Goal: Task Accomplishment & Management: Manage account settings

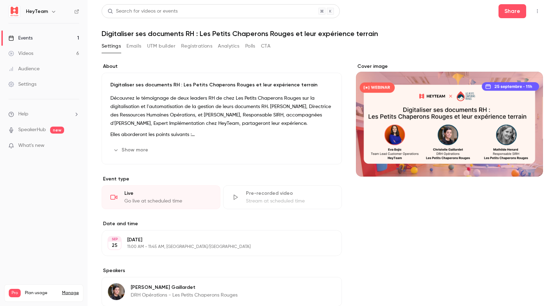
drag, startPoint x: 30, startPoint y: 38, endPoint x: 60, endPoint y: 41, distance: 29.9
click at [30, 38] on div "Events" at bounding box center [20, 38] width 24 height 7
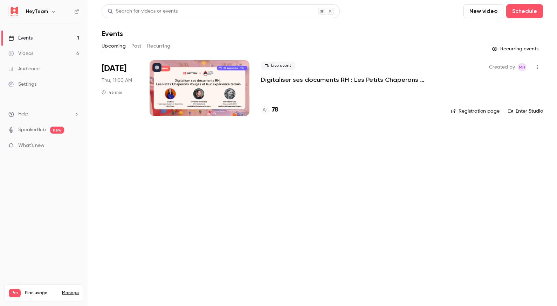
click at [240, 94] on div at bounding box center [200, 88] width 100 height 56
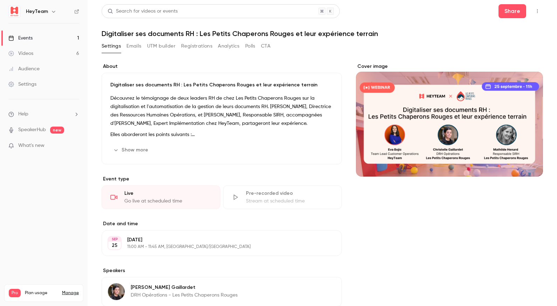
click at [535, 12] on icon "button" at bounding box center [537, 11] width 6 height 5
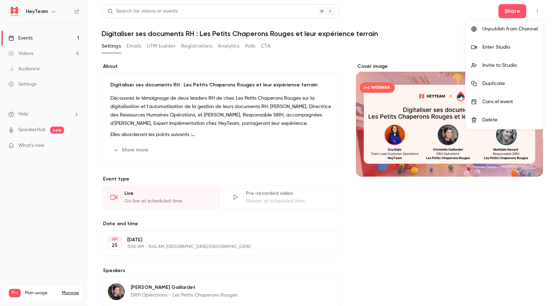
drag, startPoint x: 506, startPoint y: 47, endPoint x: 498, endPoint y: 46, distance: 8.9
click at [506, 47] on div "Enter Studio" at bounding box center [509, 47] width 55 height 7
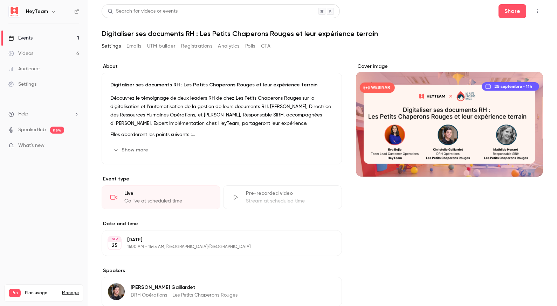
click at [534, 12] on icon "button" at bounding box center [537, 11] width 6 height 5
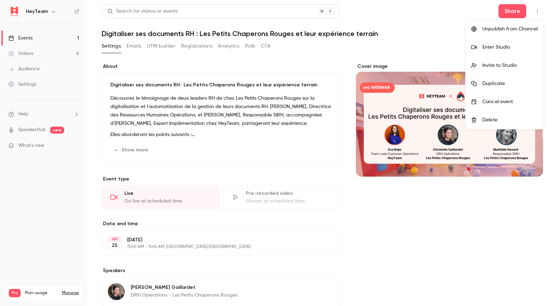
click at [485, 63] on div "Invite to Studio" at bounding box center [509, 65] width 55 height 7
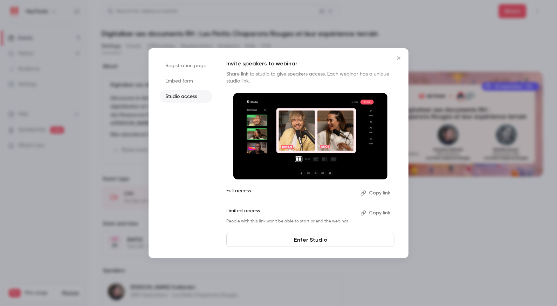
click at [379, 214] on button "Copy link" at bounding box center [376, 213] width 37 height 11
click at [294, 156] on img at bounding box center [310, 136] width 154 height 87
drag, startPoint x: 283, startPoint y: 224, endPoint x: 297, endPoint y: 225, distance: 14.0
click at [297, 225] on div "Invite speakers to webinar Share link to studio to give speakers access. Each w…" at bounding box center [310, 154] width 168 height 188
click at [299, 225] on div "Invite speakers to webinar Share link to studio to give speakers access. Each w…" at bounding box center [310, 154] width 168 height 188
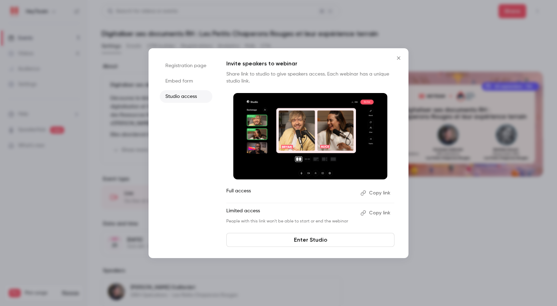
click at [377, 213] on button "Copy link" at bounding box center [376, 213] width 37 height 11
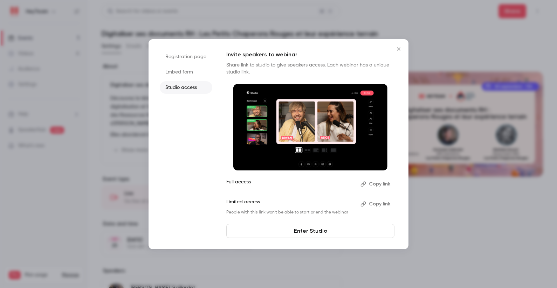
click at [179, 58] on li "Registration page" at bounding box center [186, 56] width 53 height 13
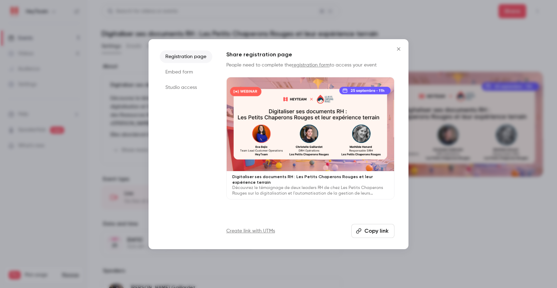
click at [180, 72] on li "Embed form" at bounding box center [186, 72] width 53 height 13
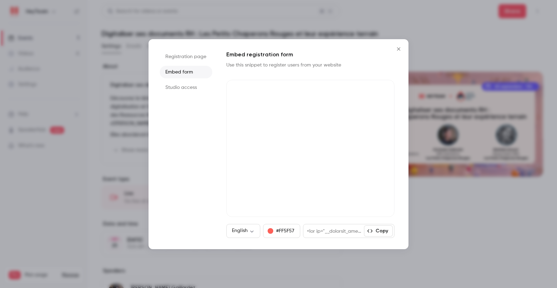
click at [396, 49] on icon "Close" at bounding box center [398, 49] width 8 height 6
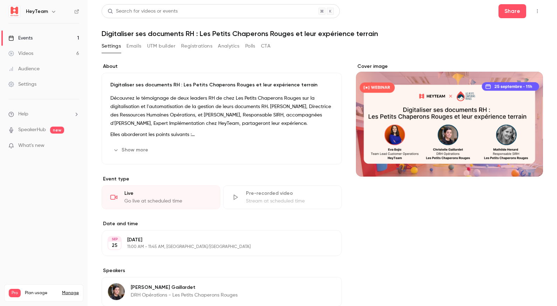
drag, startPoint x: 488, startPoint y: 29, endPoint x: 515, endPoint y: 22, distance: 27.4
click at [489, 29] on header "Search for videos or events Share Digitaliser ses documents RH : Les Petits Cha…" at bounding box center [322, 21] width 441 height 34
click at [535, 11] on icon "button" at bounding box center [537, 11] width 6 height 5
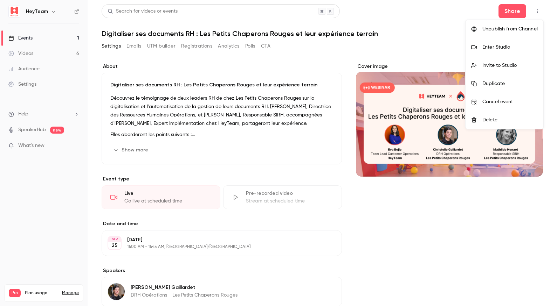
click at [485, 50] on div "Enter Studio" at bounding box center [509, 47] width 55 height 7
